Goal: Information Seeking & Learning: Find specific fact

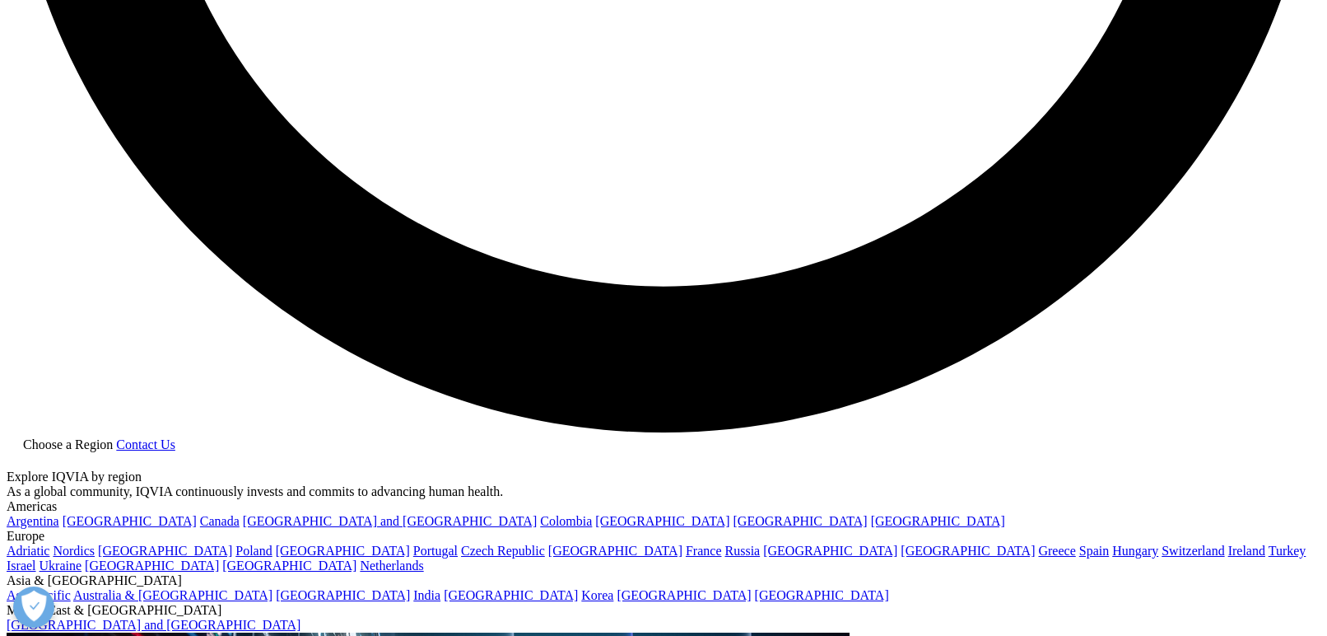
scroll to position [662, 972]
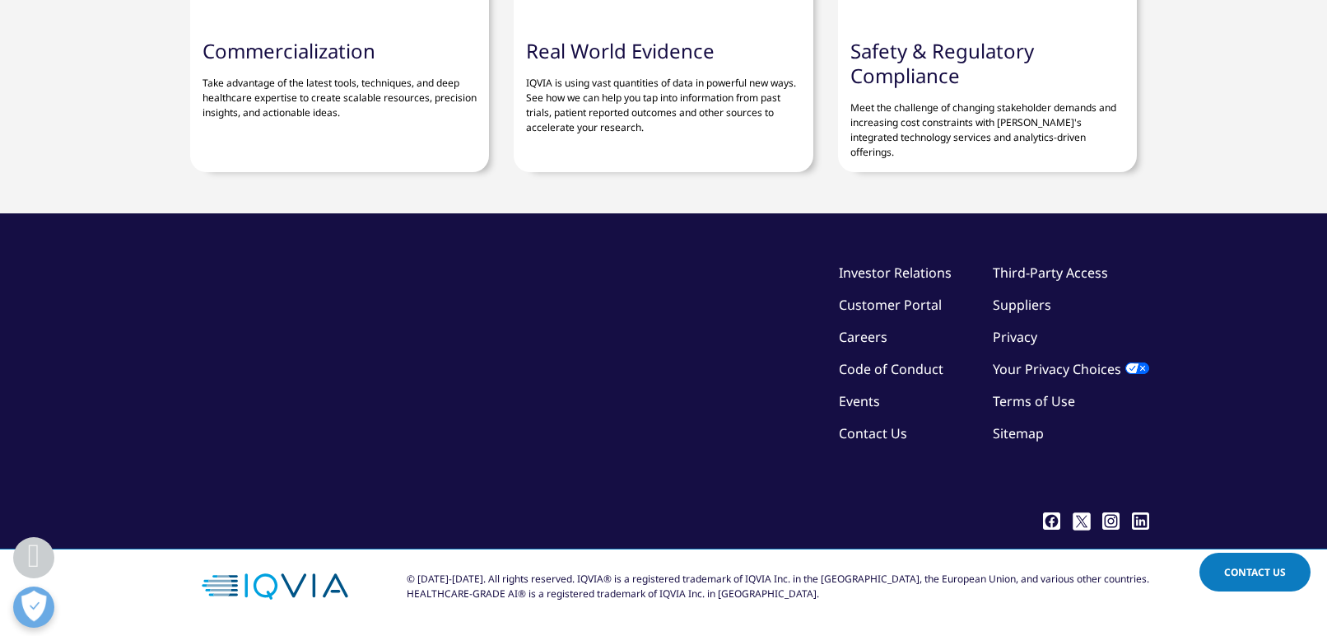
scroll to position [5599, 0]
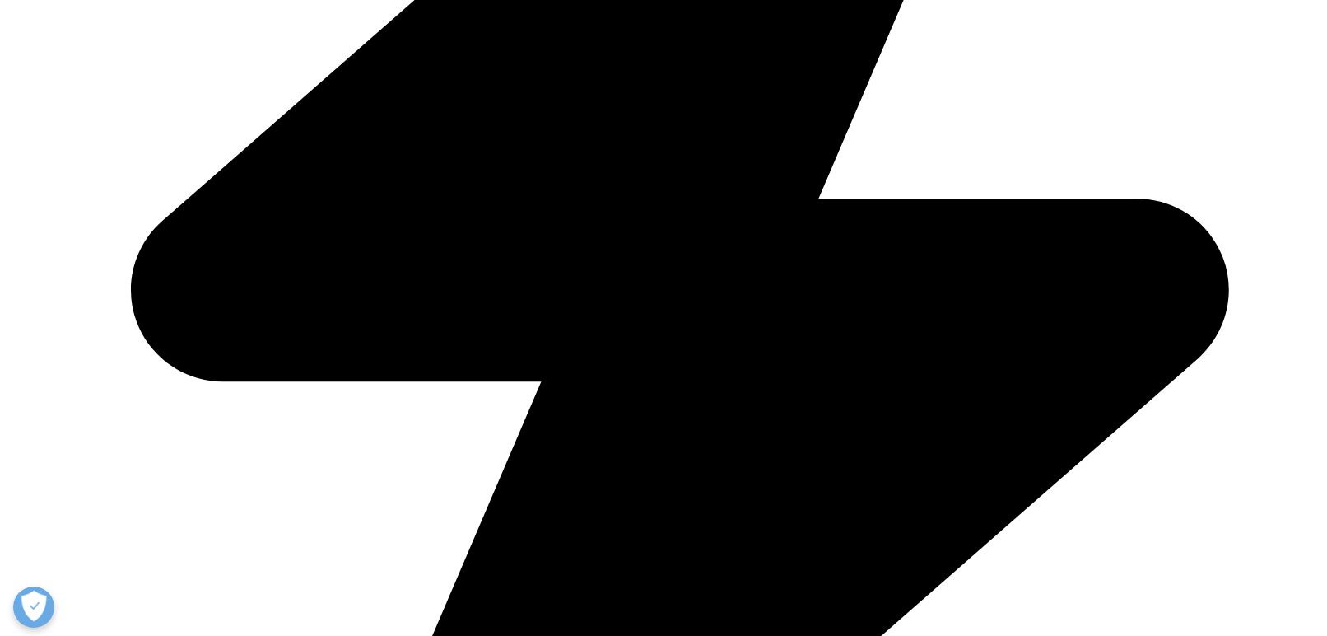
scroll to position [2059, 0]
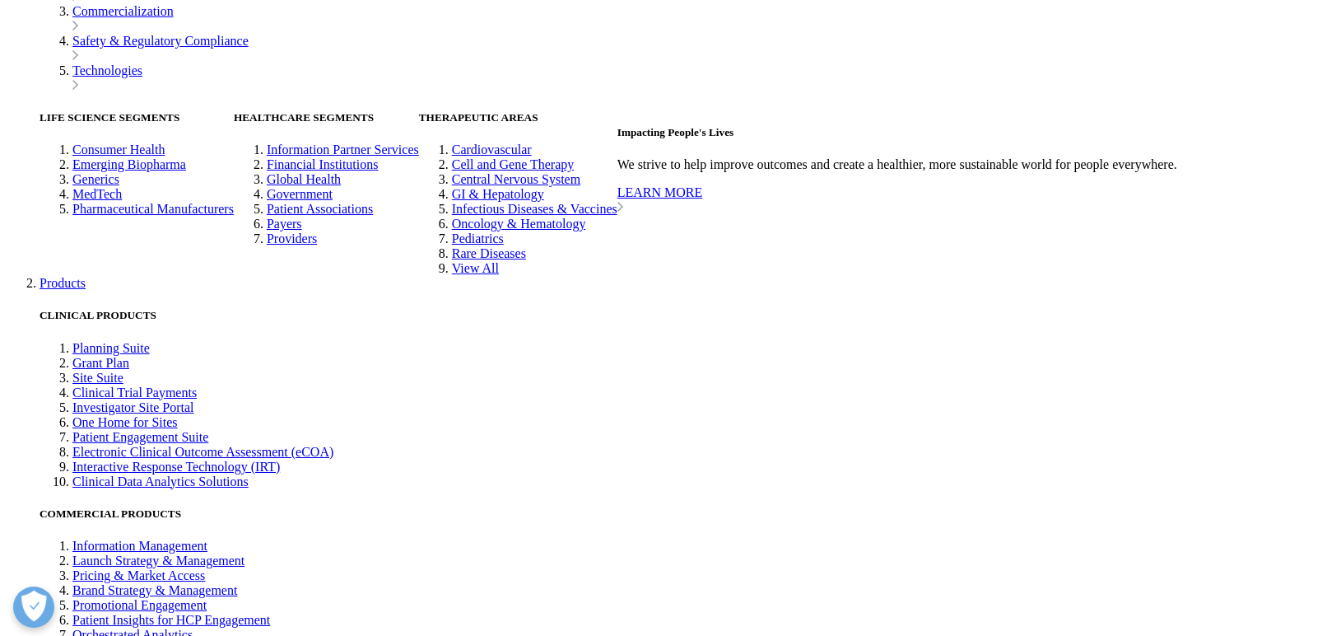
scroll to position [3541, 0]
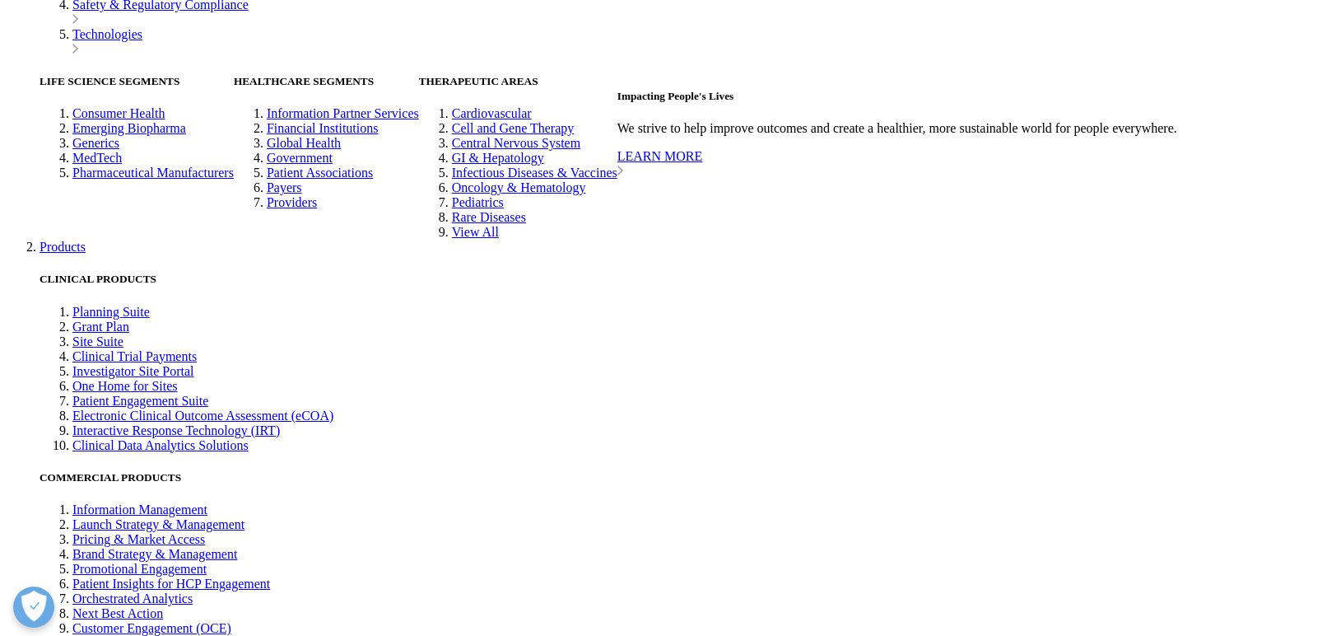
drag, startPoint x: 585, startPoint y: 457, endPoint x: 156, endPoint y: 455, distance: 429.0
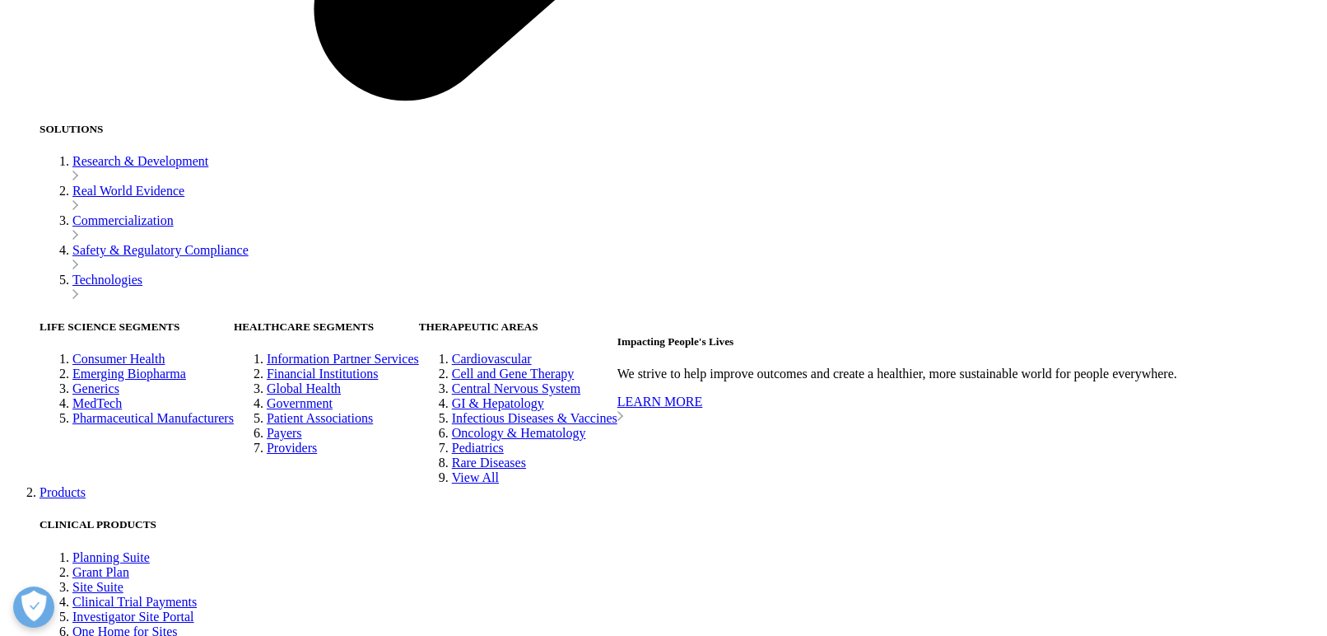
scroll to position [3294, 0]
drag, startPoint x: 168, startPoint y: 96, endPoint x: 1010, endPoint y: 98, distance: 841.6
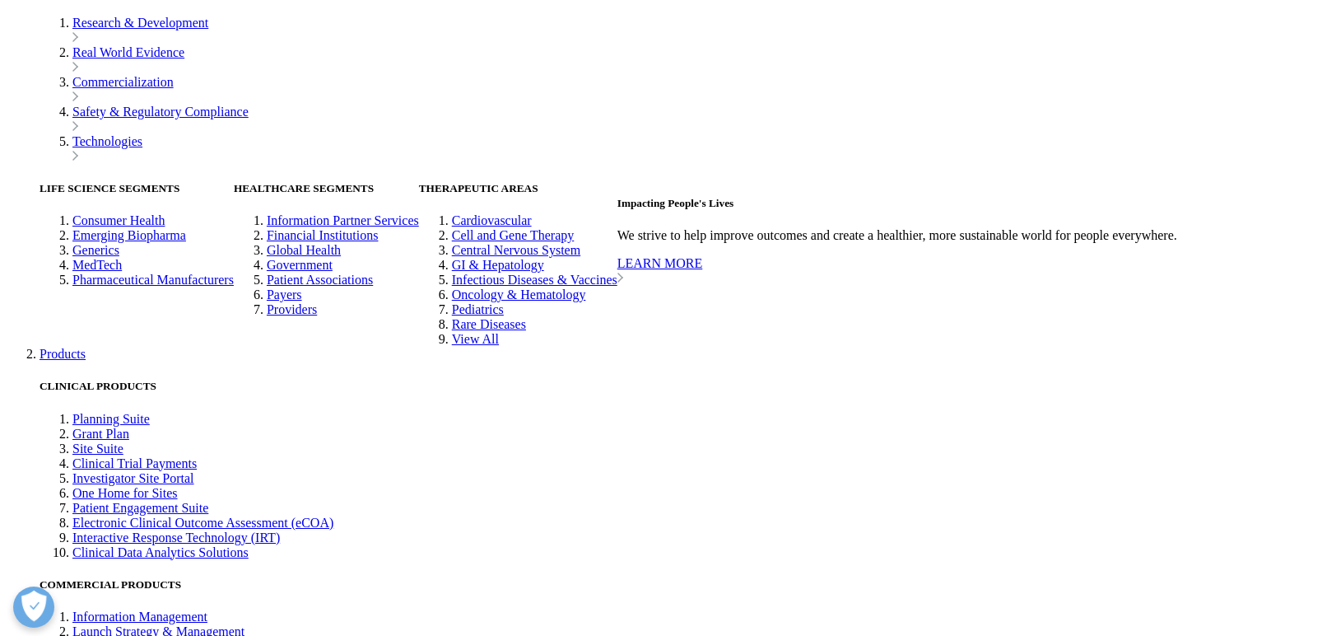
scroll to position [3541, 0]
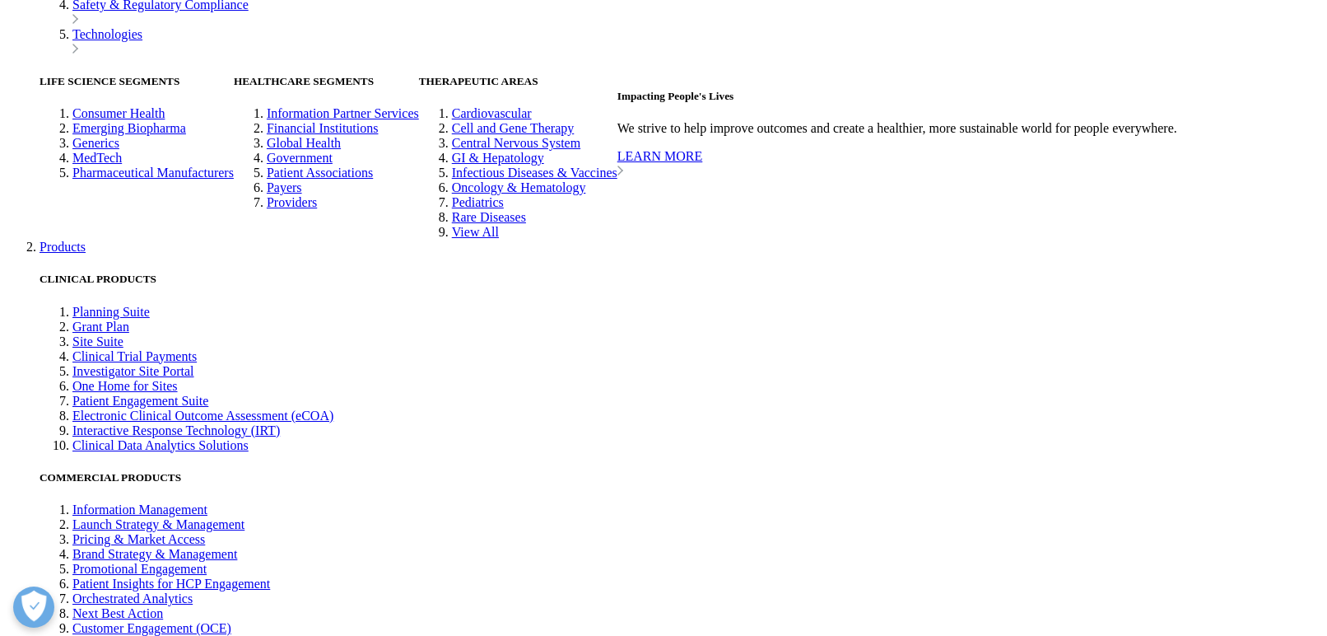
drag, startPoint x: 168, startPoint y: 408, endPoint x: 713, endPoint y: 429, distance: 545.5
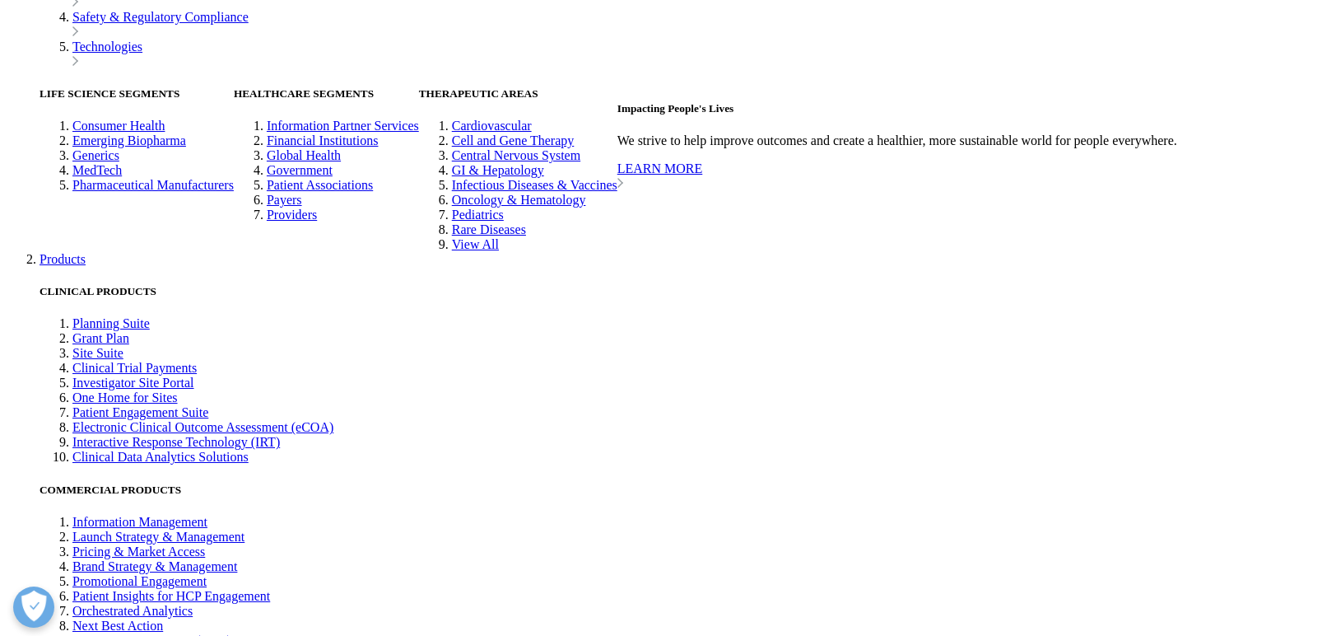
drag, startPoint x: 211, startPoint y: 459, endPoint x: 869, endPoint y: 476, distance: 658.1
copy li "EBP companies originated 85% of the 48 NAS launched in [DATE]. The cumulative p…"
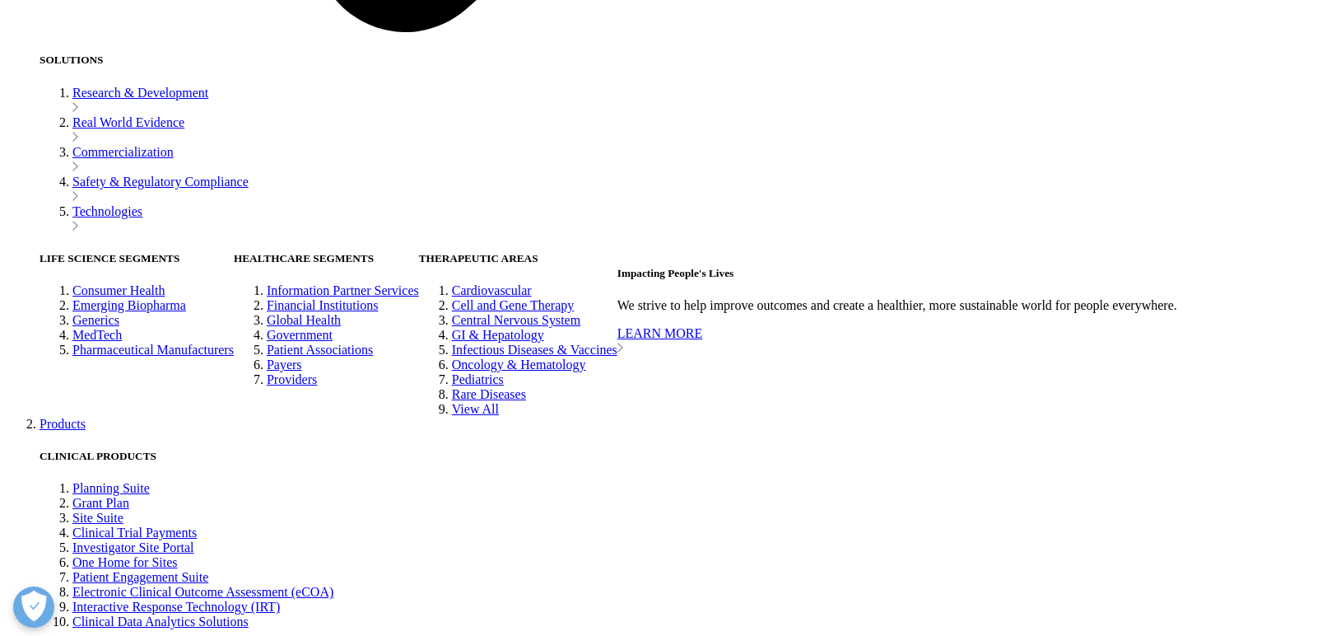
scroll to position [3294, 0]
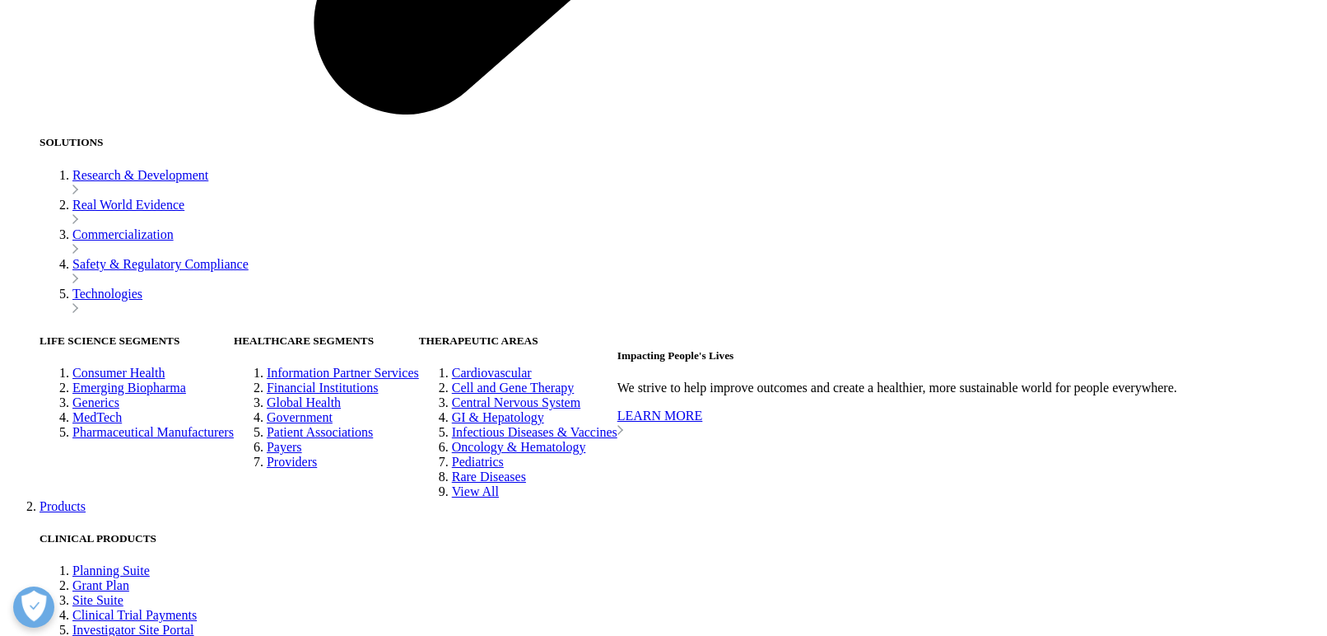
drag, startPoint x: 176, startPoint y: 95, endPoint x: 1008, endPoint y: 110, distance: 831.8
copy strong "Companies originating and filing FDA regulatory submissions for NAS and percent…"
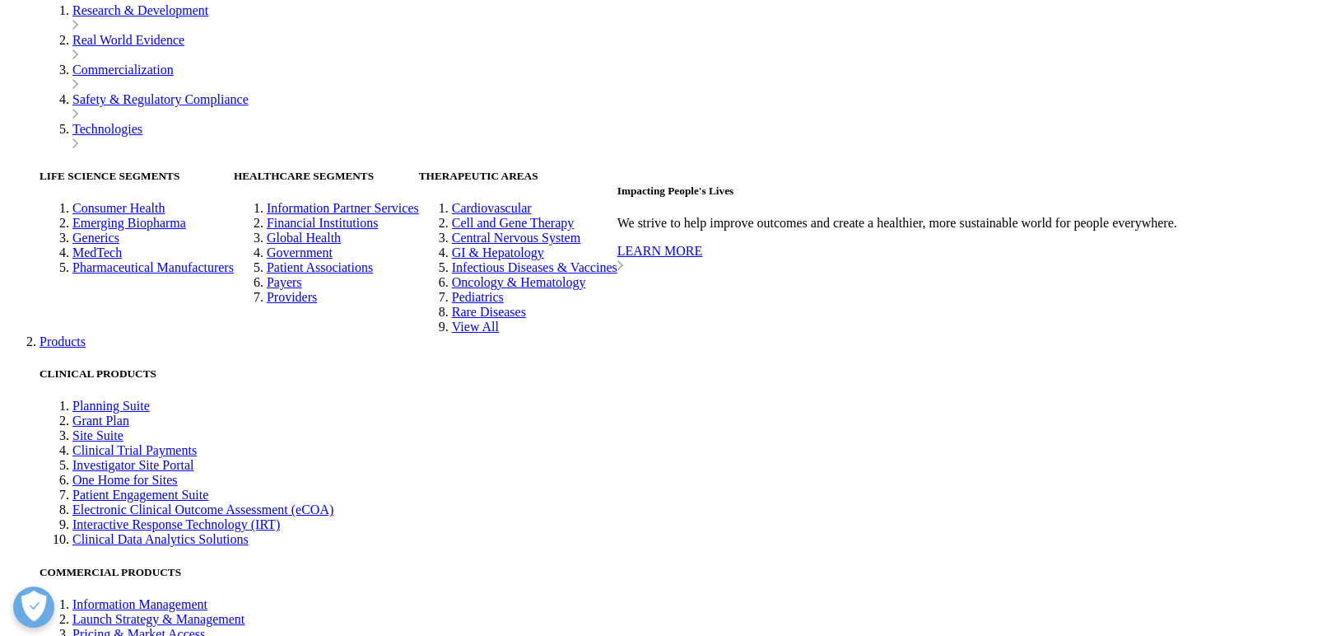
scroll to position [3541, 0]
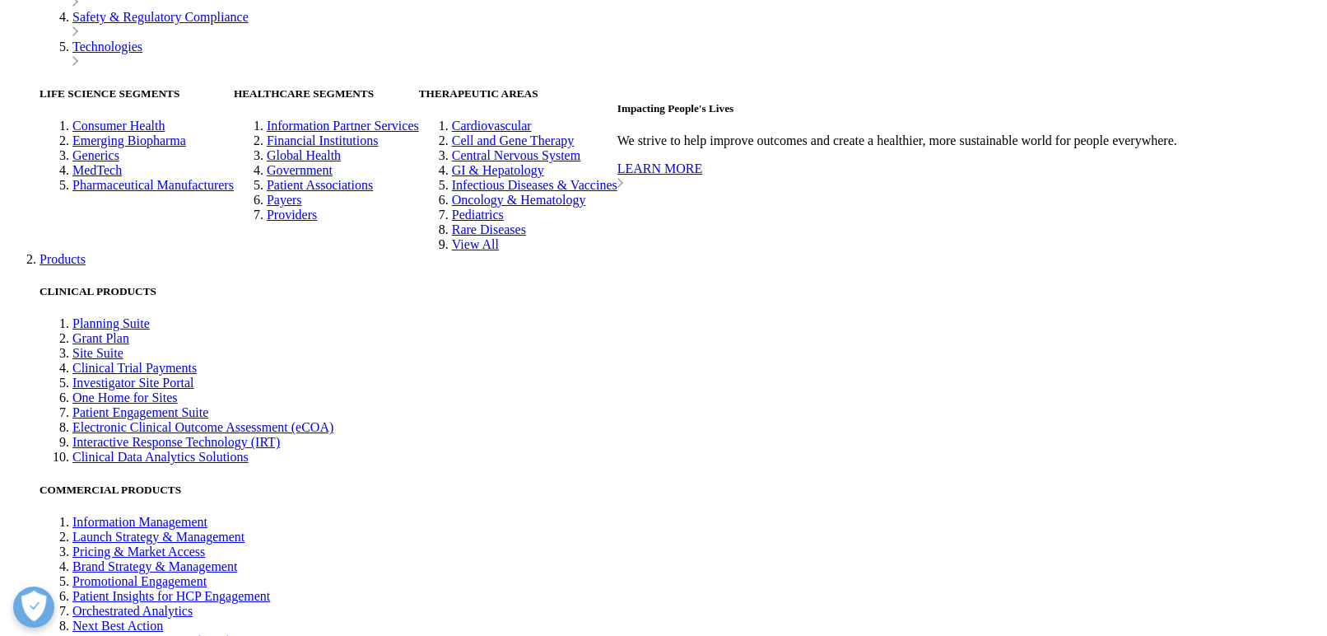
drag, startPoint x: 190, startPoint y: 408, endPoint x: 885, endPoint y: 486, distance: 699.4
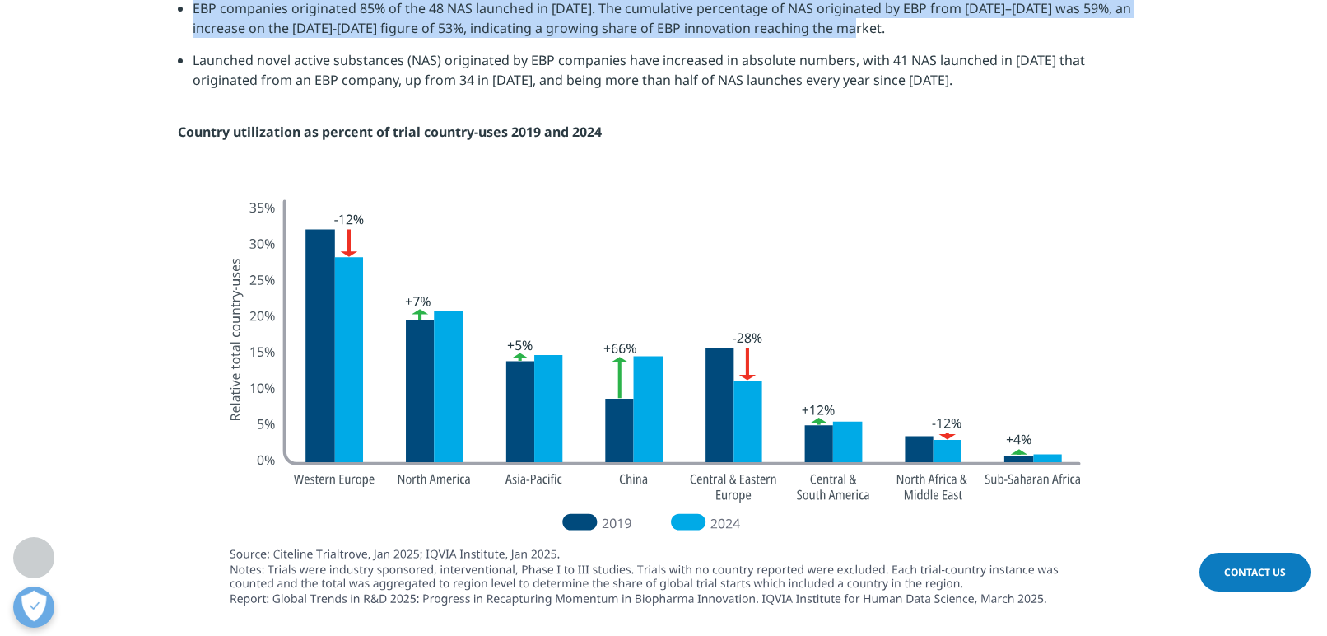
click at [885, 102] on ul "Emerging biopharma companies are responsible for the largest share of early dru…" at bounding box center [664, 24] width 972 height 156
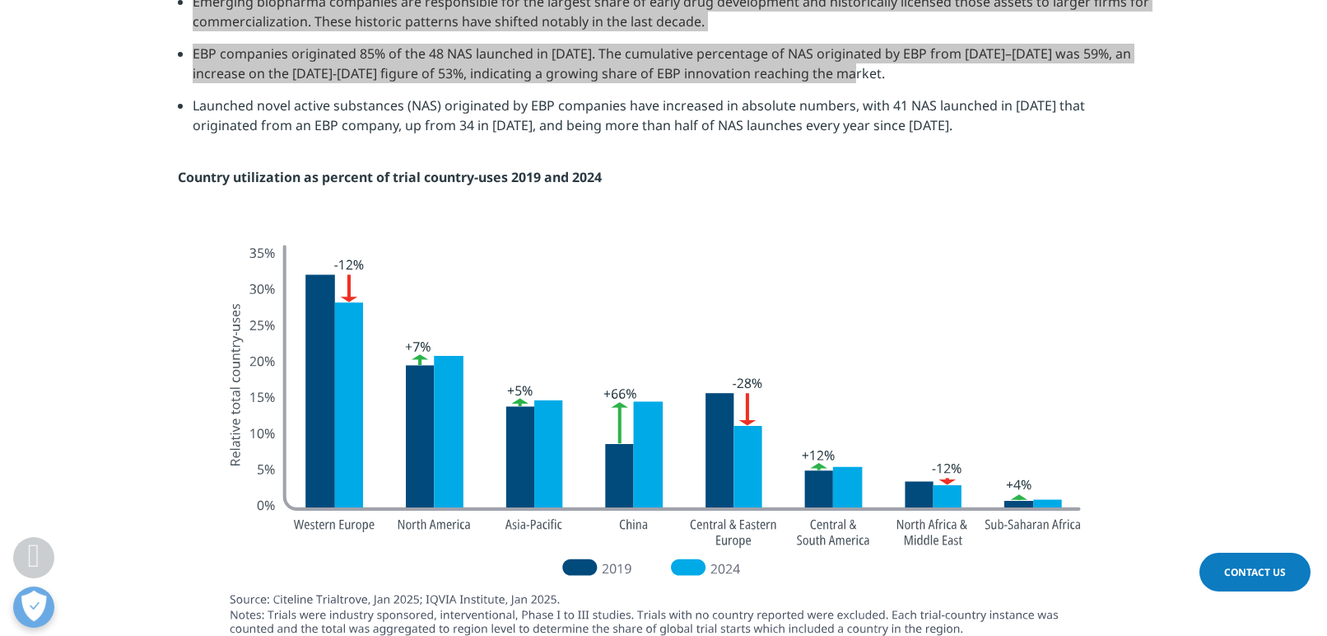
scroll to position [3458, 0]
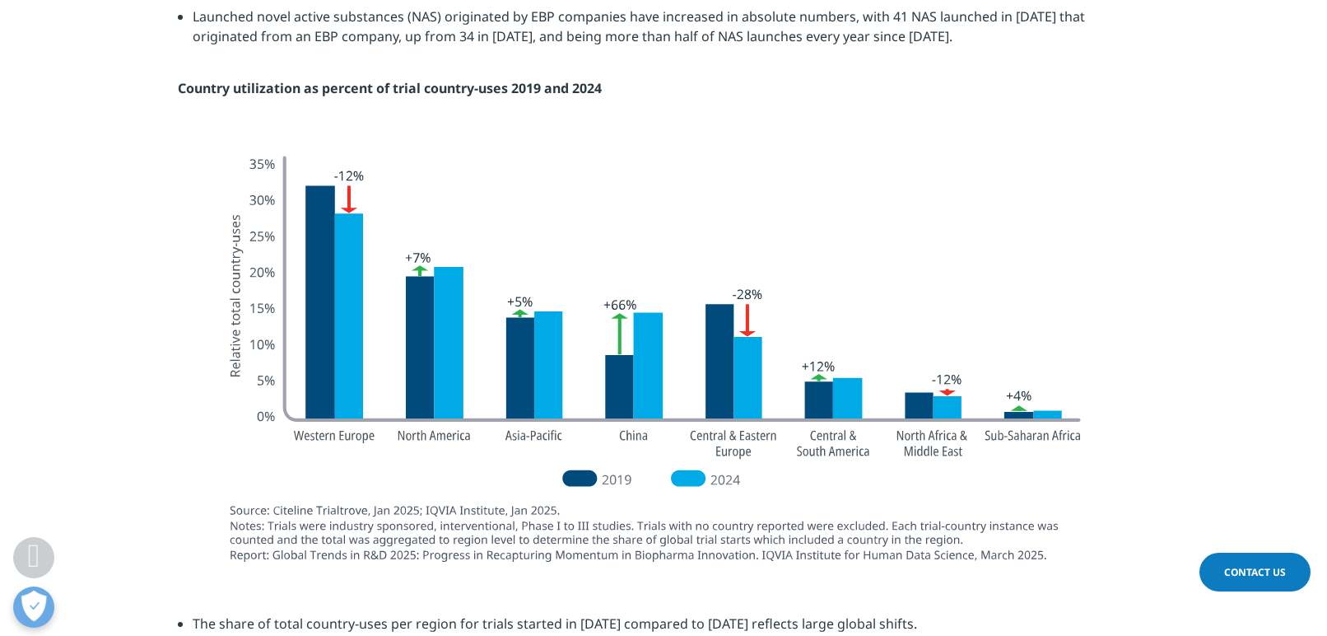
scroll to position [3623, 0]
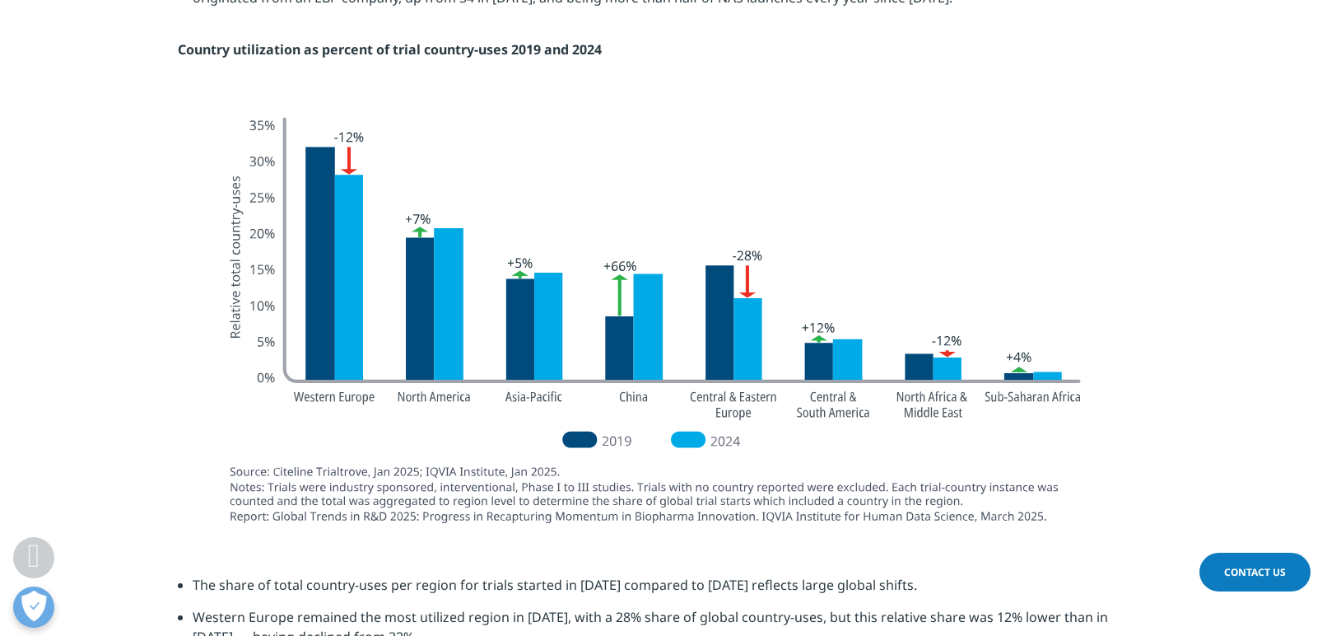
drag, startPoint x: 626, startPoint y: 328, endPoint x: 705, endPoint y: 341, distance: 80.1
drag, startPoint x: 685, startPoint y: 336, endPoint x: 555, endPoint y: 315, distance: 131.7
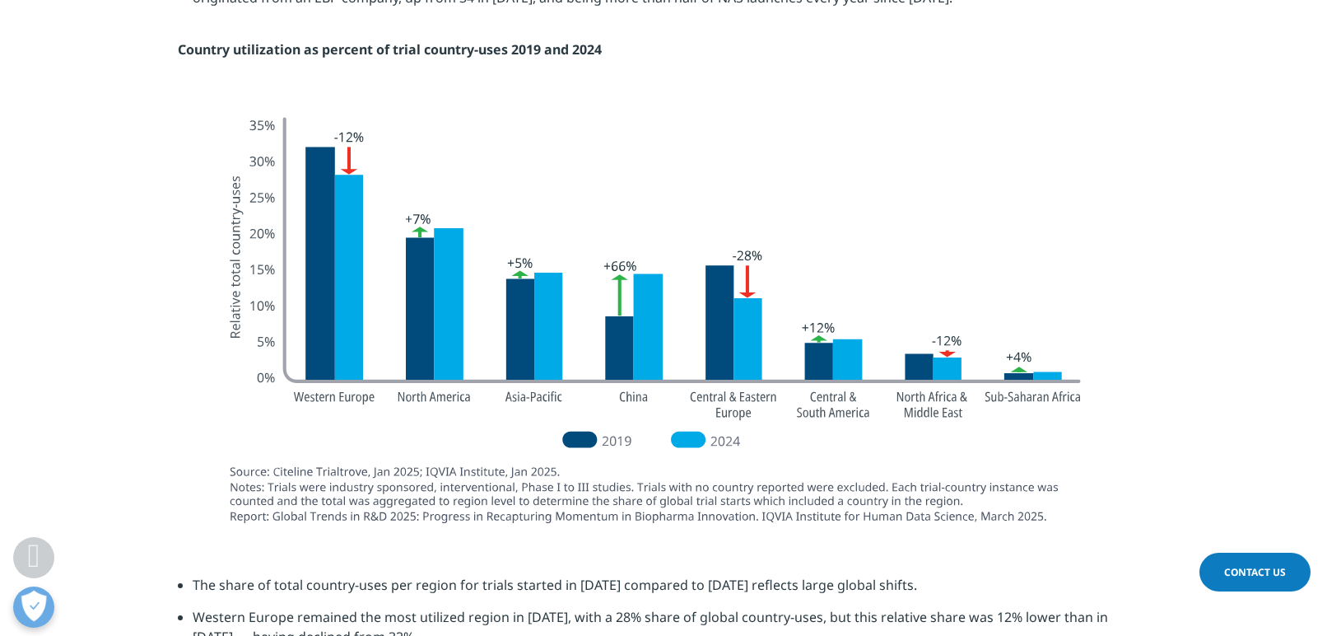
drag, startPoint x: 599, startPoint y: 338, endPoint x: 721, endPoint y: 356, distance: 122.3
drag, startPoint x: 194, startPoint y: 371, endPoint x: 585, endPoint y: 366, distance: 391.2
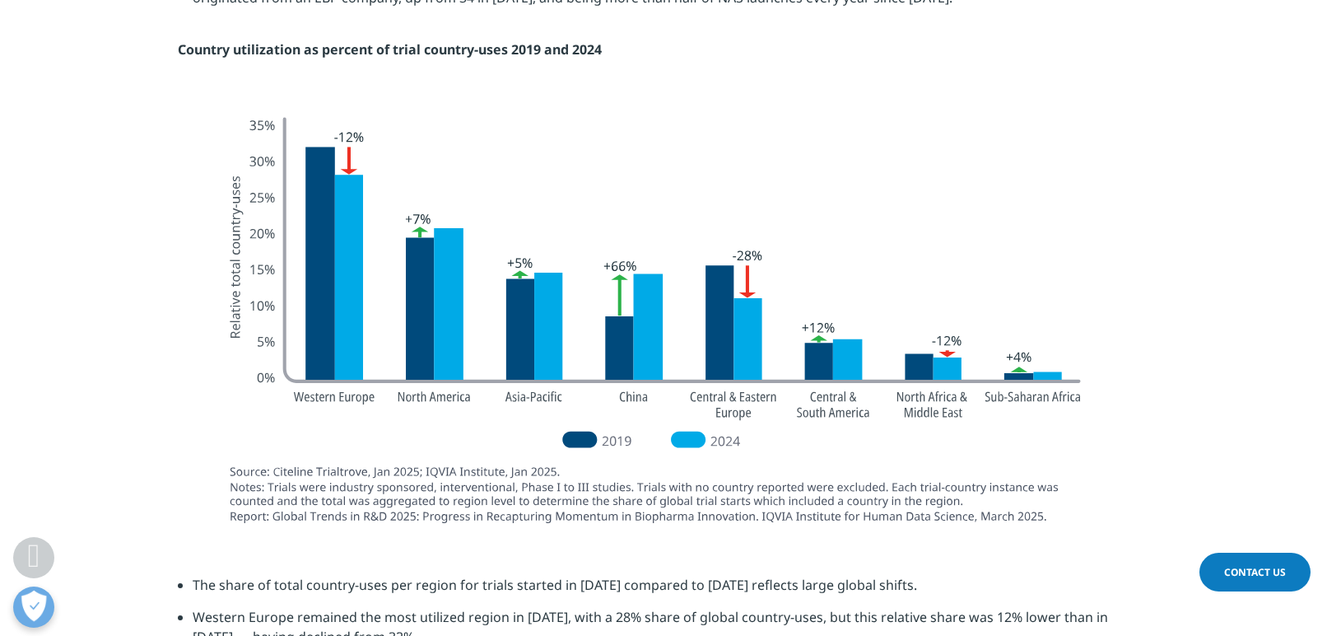
copy li "EBP companies originated 85% of the 48 NAS launched in 2024."
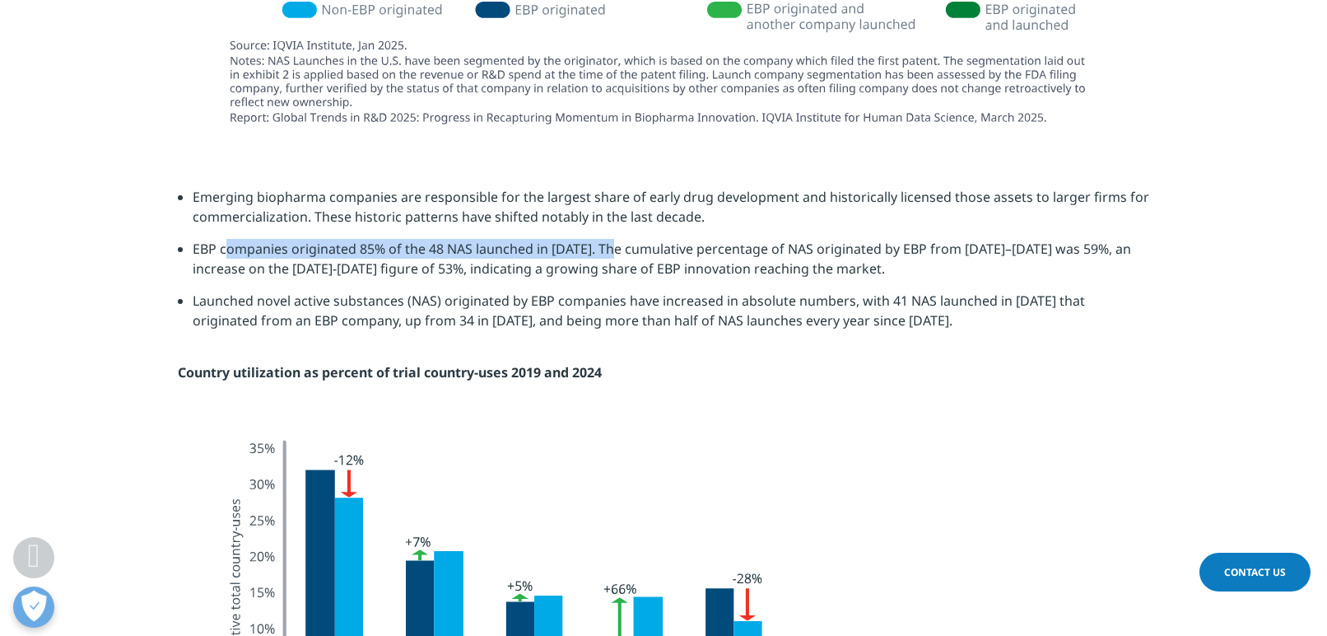
scroll to position [3294, 0]
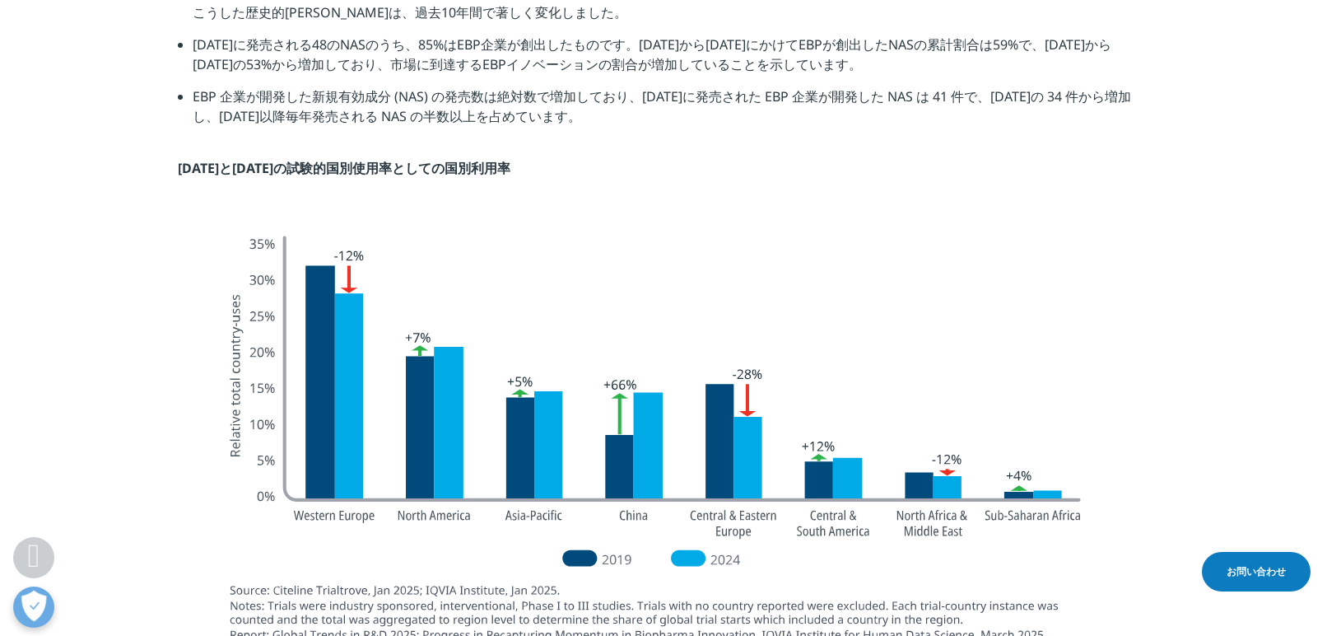
scroll to position [3443, 0]
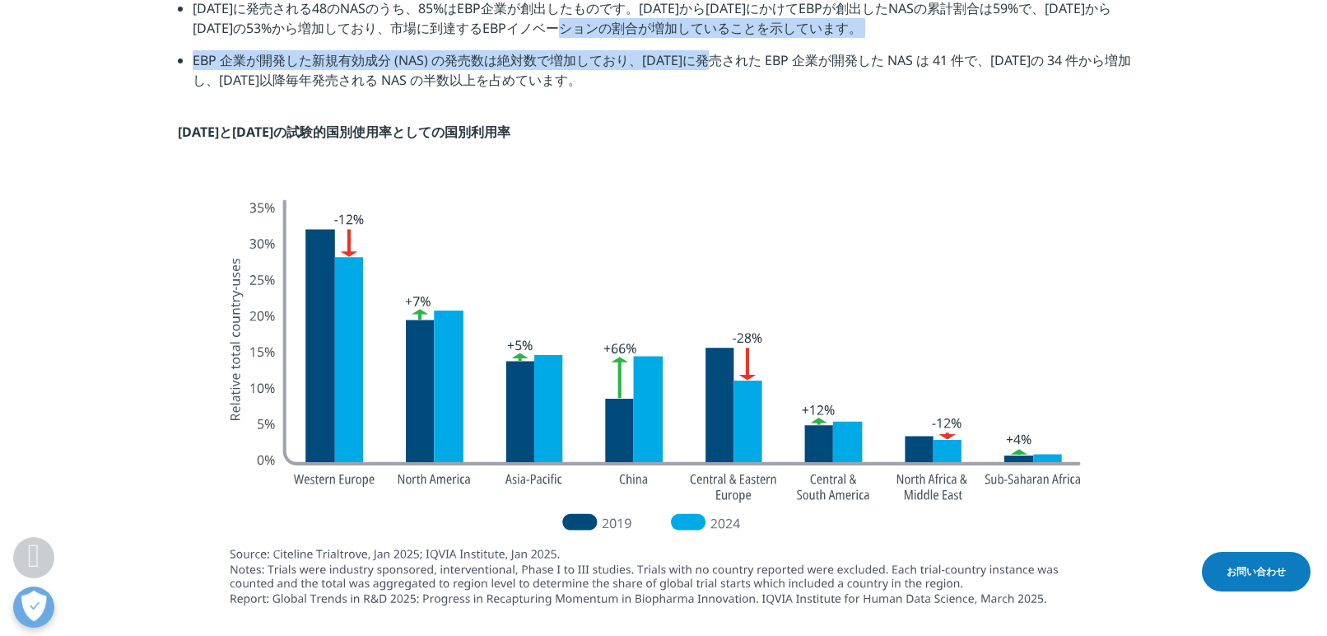
drag, startPoint x: 565, startPoint y: 467, endPoint x: 675, endPoint y: 500, distance: 115.2
click at [670, 102] on ul "新興バイオ医薬品企業は、初期の医薬品開発において最大のシェアを担っており、歴史的にはそれらの資産を大企業にライセンス供与して商業化してきました。こうした歴史的…" at bounding box center [664, 24] width 972 height 156
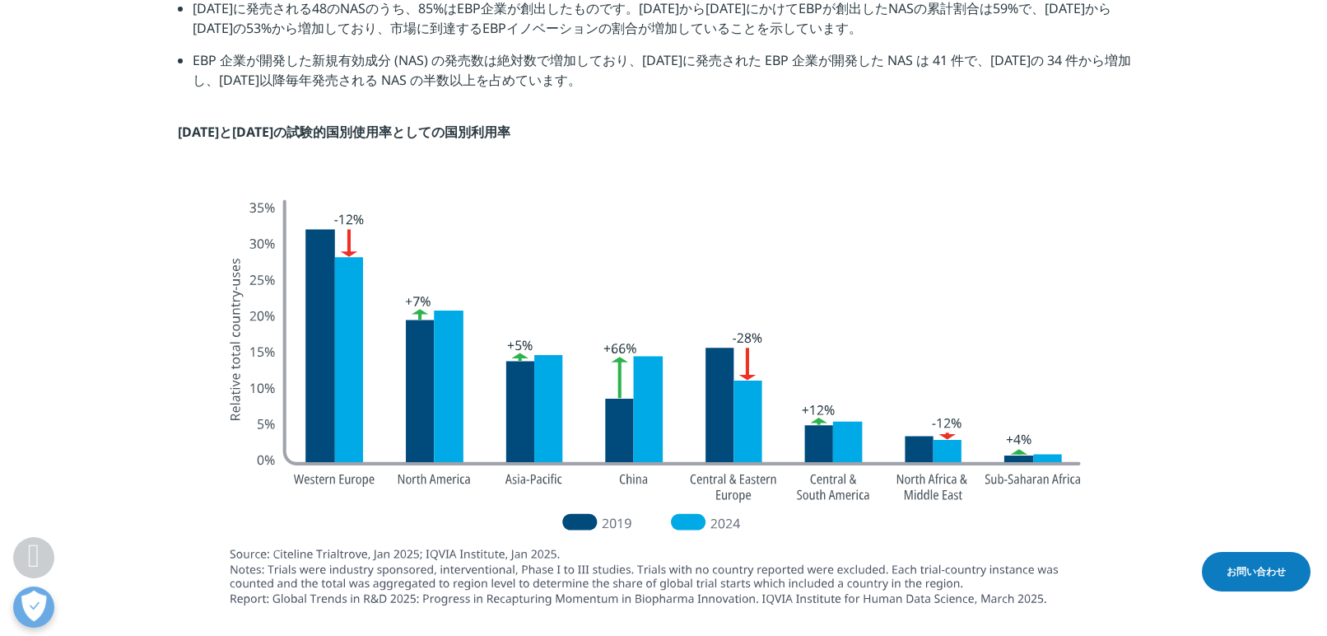
click at [708, 102] on li "EBP 企業が開発した新規有効成分 (NAS) の発売数は絶対数で増加しており、2024 年に発売された EBP 企業が開発した NAS は 41 件で、20…" at bounding box center [671, 76] width 957 height 52
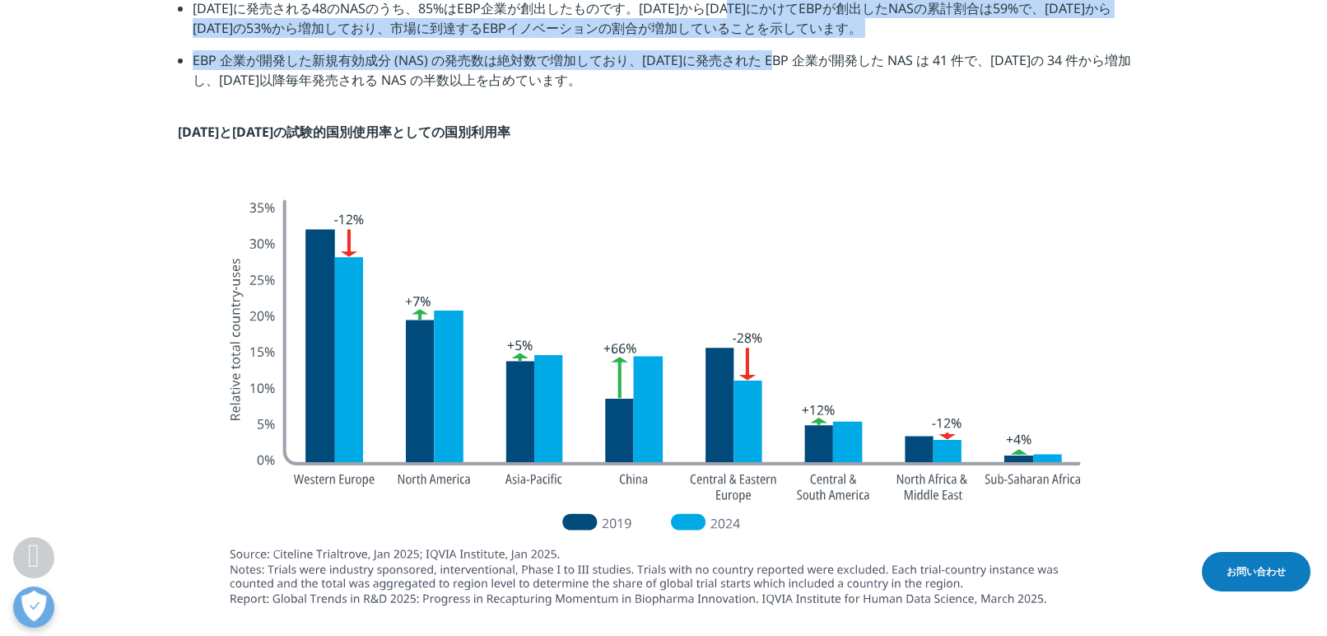
drag, startPoint x: 723, startPoint y: 507, endPoint x: 710, endPoint y: 453, distance: 55.9
click at [711, 102] on ul "新興バイオ医薬品企業は、初期の医薬品開発において最大のシェアを担っており、歴史的にはそれらの資産を大企業にライセンス供与して商業化してきました。こうした歴史的…" at bounding box center [664, 24] width 972 height 156
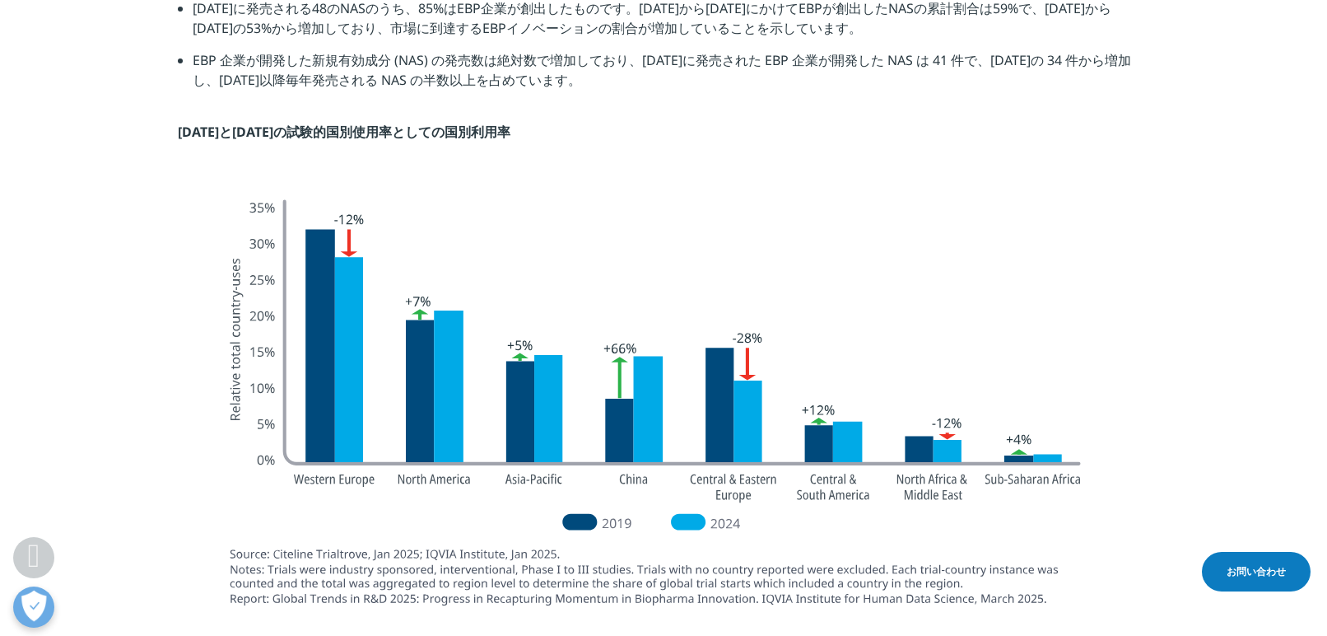
click at [672, 37] on font "2024年に発売される48のNASのうち、85%はEBP企業が創出したものです。2020年から2024年にかけてEBPが創出したNASの累計割合は59%で、2…" at bounding box center [652, 18] width 919 height 38
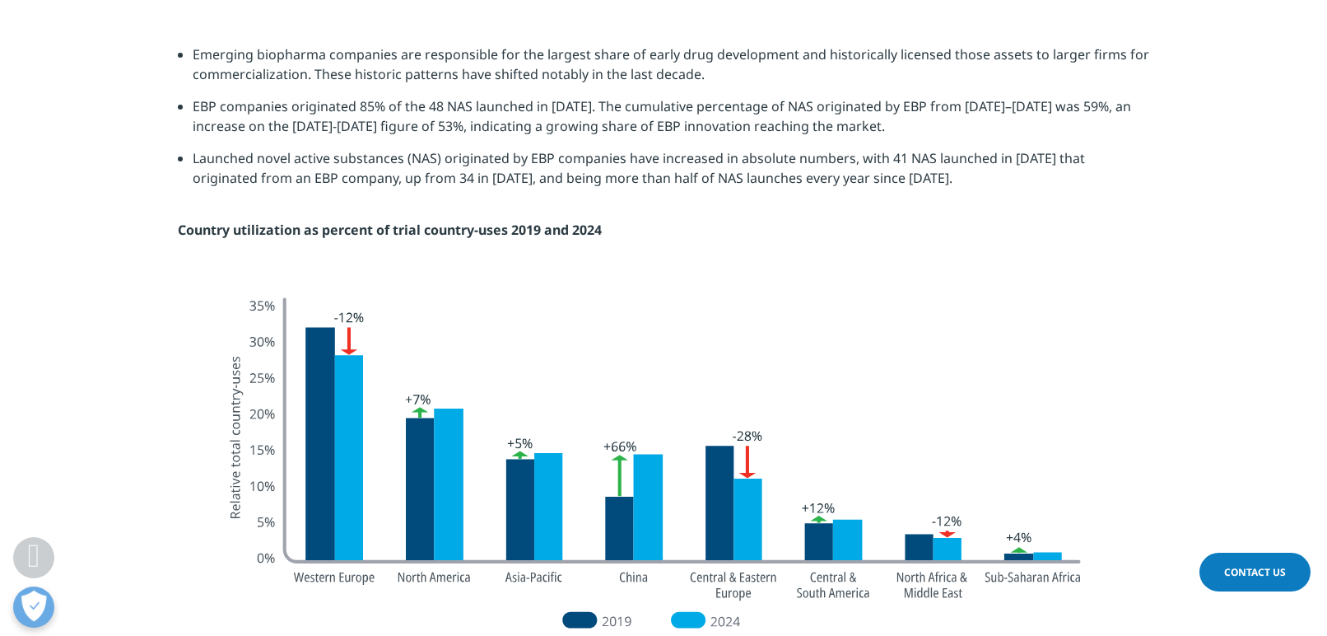
scroll to position [520, 972]
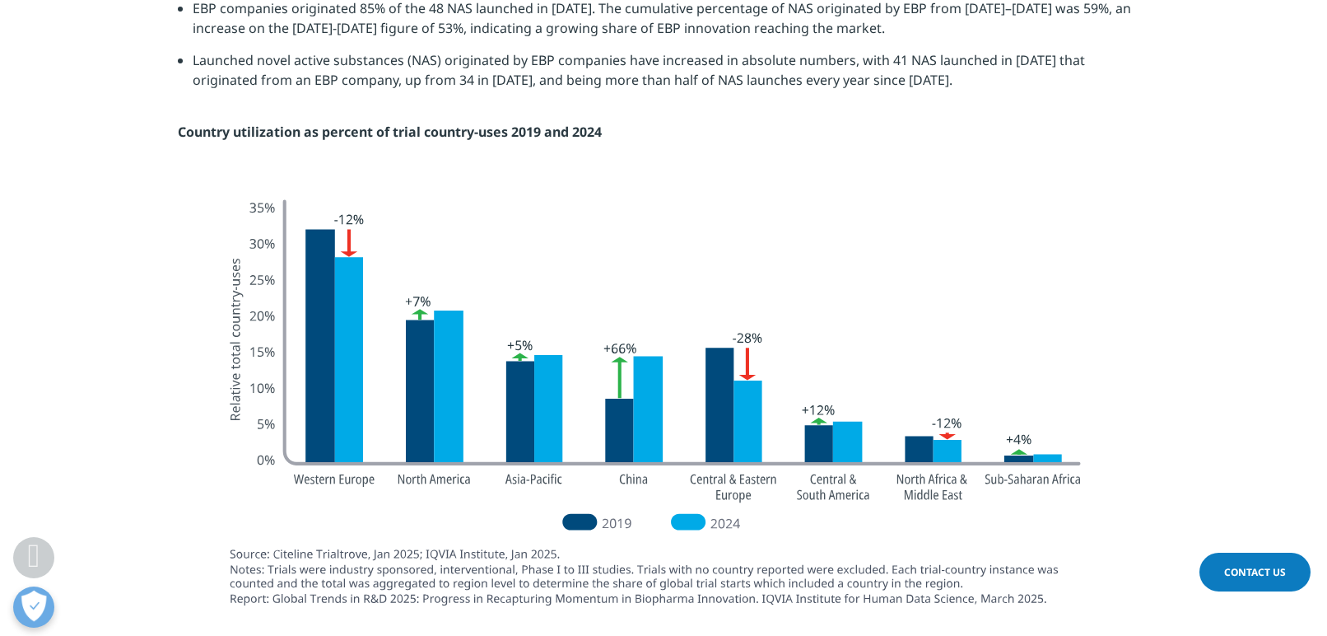
drag, startPoint x: 1114, startPoint y: 89, endPoint x: 1026, endPoint y: 35, distance: 103.5
